Goal: Answer question/provide support: Share knowledge or assist other users

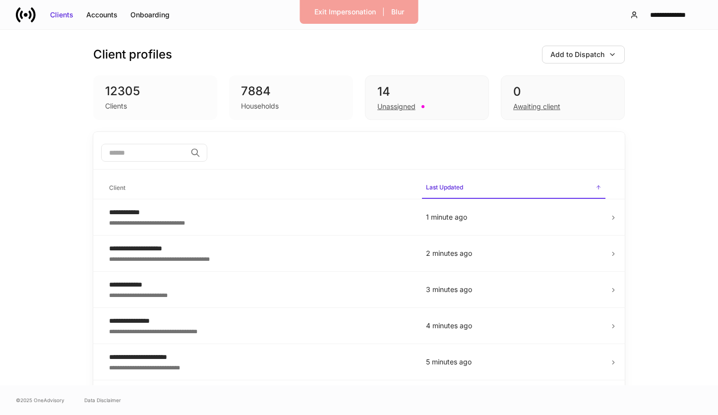
click at [172, 154] on input "search" at bounding box center [143, 153] width 85 height 18
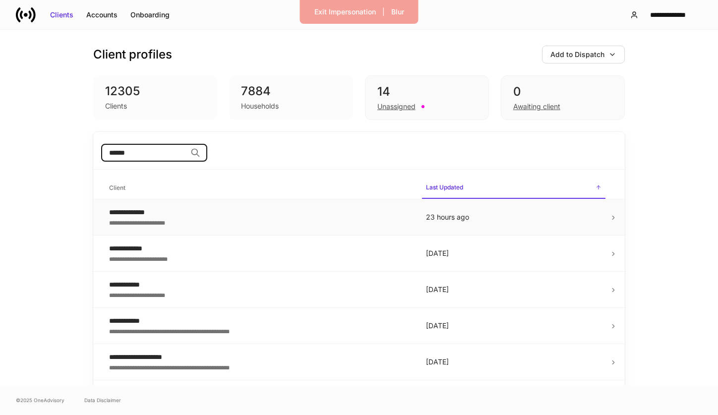
type input "******"
click at [161, 217] on div "**********" at bounding box center [259, 222] width 301 height 10
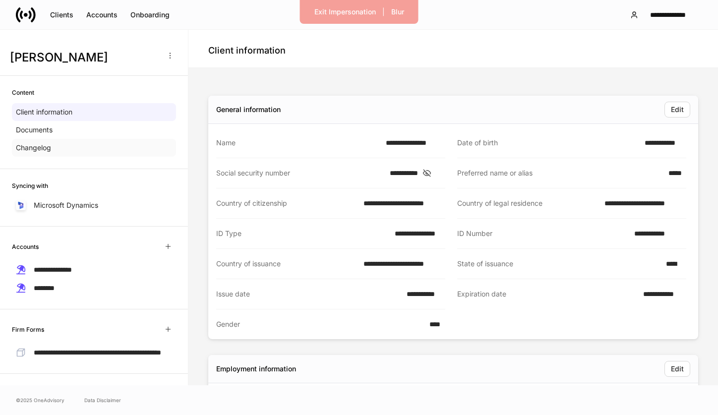
click at [92, 153] on div "Changelog" at bounding box center [94, 148] width 164 height 18
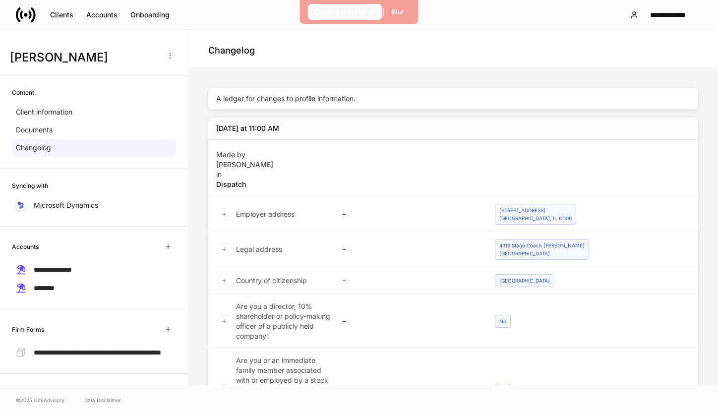
click at [332, 13] on div "Exit Impersonation" at bounding box center [344, 12] width 61 height 10
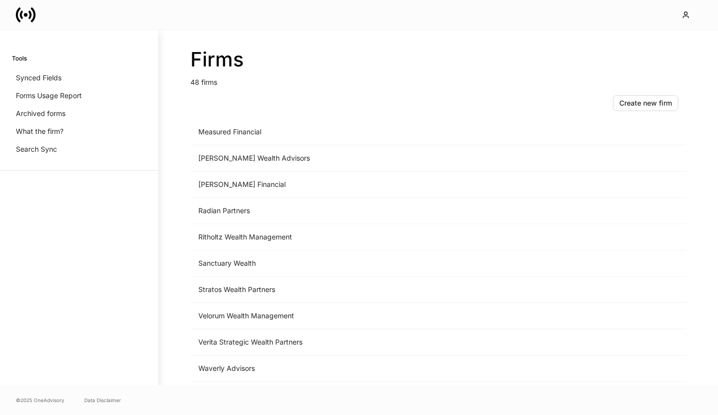
scroll to position [1031, 0]
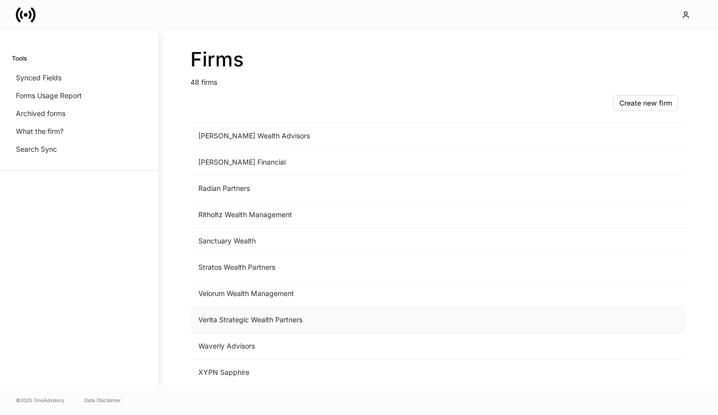
click at [249, 313] on td "Verita Strategic Wealth Partners" at bounding box center [355, 320] width 331 height 26
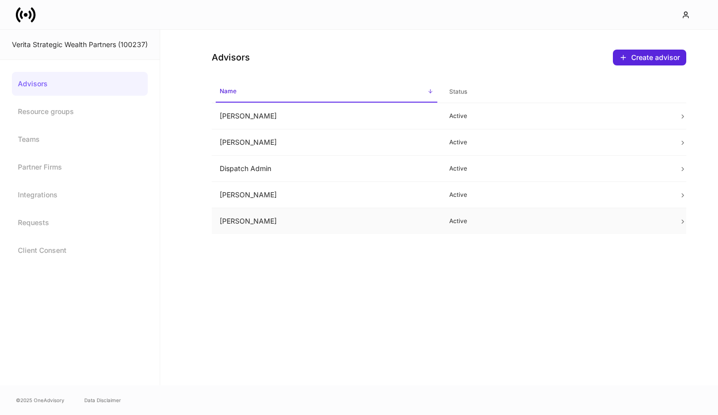
click at [501, 220] on p "Active" at bounding box center [556, 221] width 214 height 8
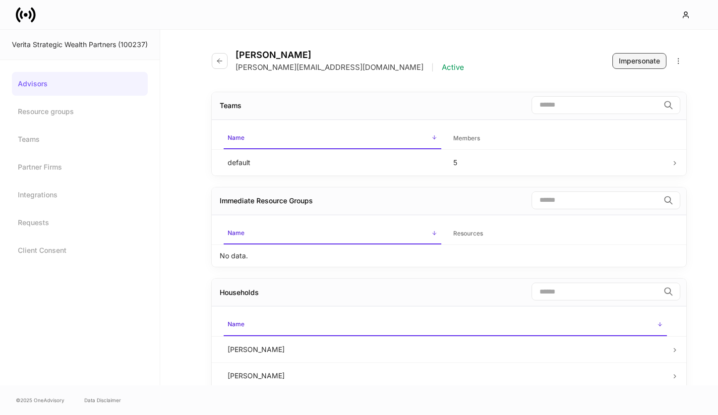
click at [626, 61] on div "Impersonate" at bounding box center [639, 61] width 41 height 10
click at [218, 56] on button "button" at bounding box center [220, 61] width 16 height 16
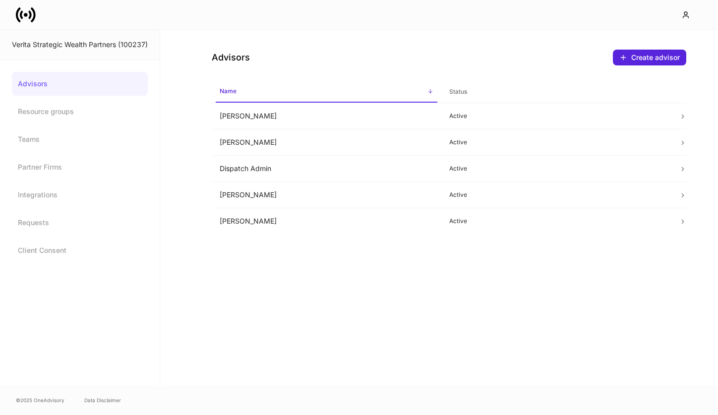
click at [33, 21] on icon at bounding box center [33, 14] width 5 height 15
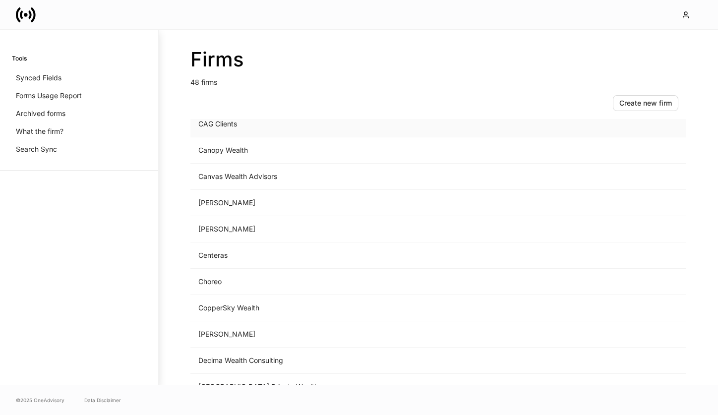
scroll to position [309, 0]
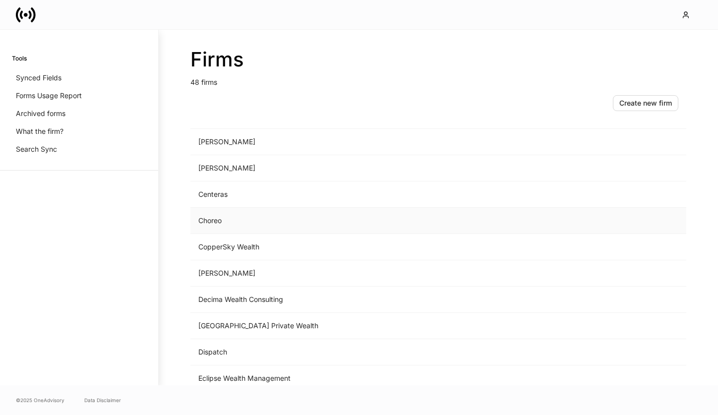
click at [255, 213] on td "Choreo" at bounding box center [355, 221] width 331 height 26
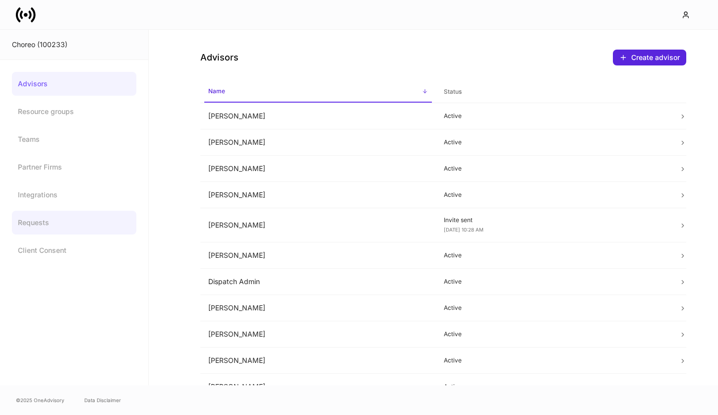
click at [56, 232] on link "Requests" at bounding box center [74, 223] width 124 height 24
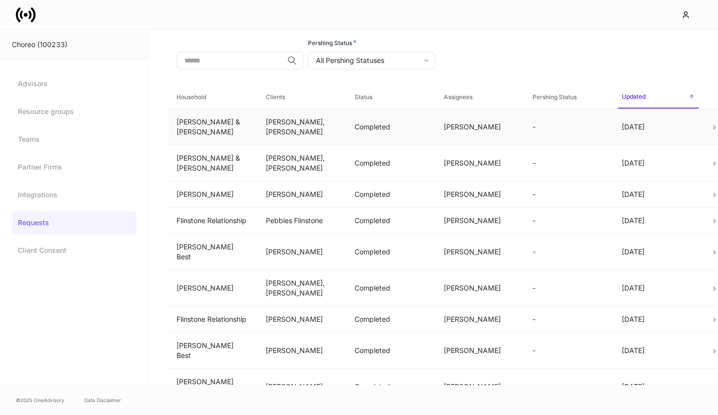
click at [534, 132] on td "-" at bounding box center [569, 127] width 89 height 36
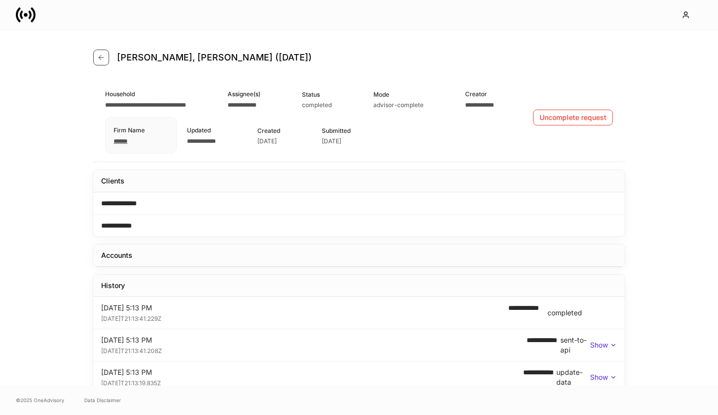
click at [103, 62] on button "button" at bounding box center [101, 58] width 16 height 16
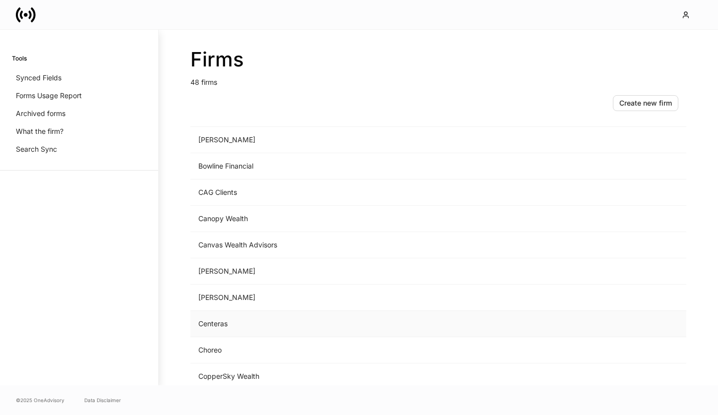
scroll to position [186, 0]
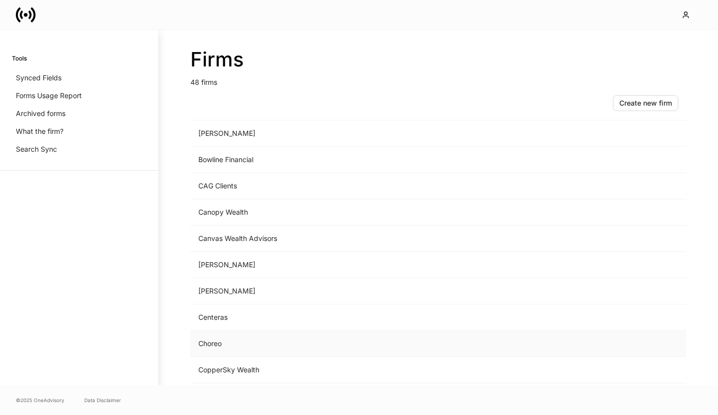
click at [247, 344] on td "Choreo" at bounding box center [355, 344] width 331 height 26
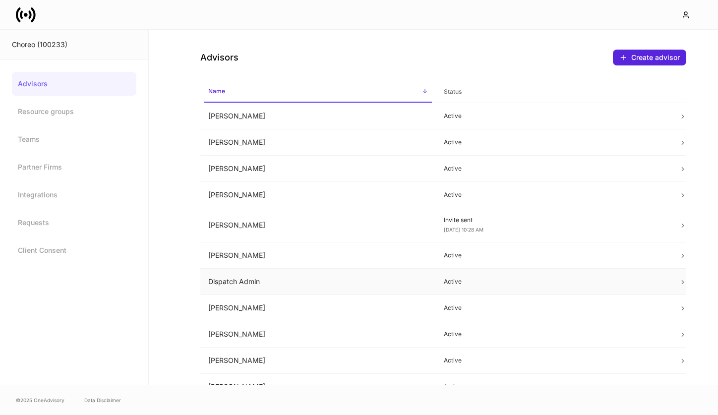
click at [260, 289] on td "Dispatch Admin" at bounding box center [318, 282] width 236 height 26
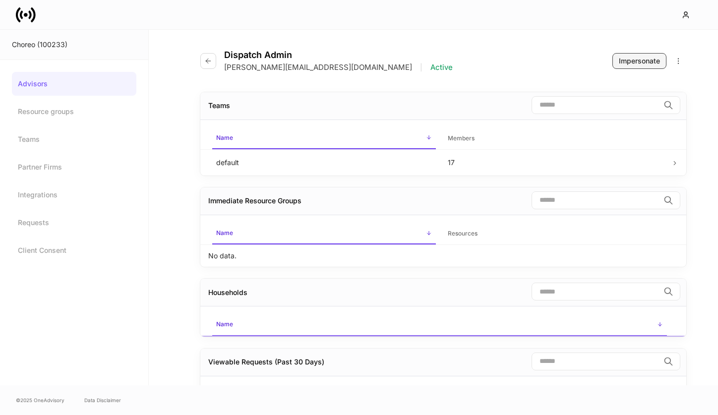
click at [633, 58] on div "Impersonate" at bounding box center [639, 61] width 41 height 10
